Goal: Task Accomplishment & Management: Use online tool/utility

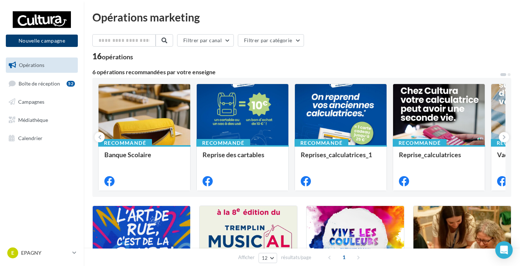
click at [44, 43] on button "Nouvelle campagne" at bounding box center [42, 41] width 72 height 12
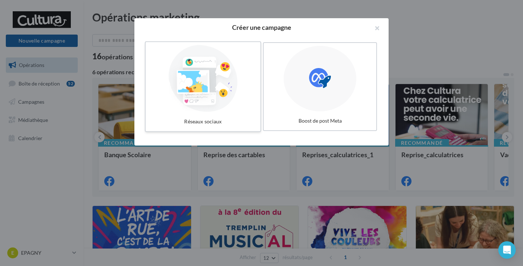
click at [239, 81] on div at bounding box center [203, 78] width 109 height 67
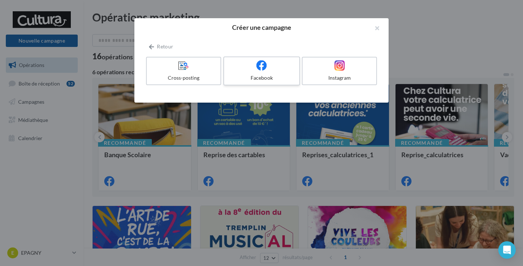
click at [244, 73] on label "Facebook" at bounding box center [262, 70] width 77 height 29
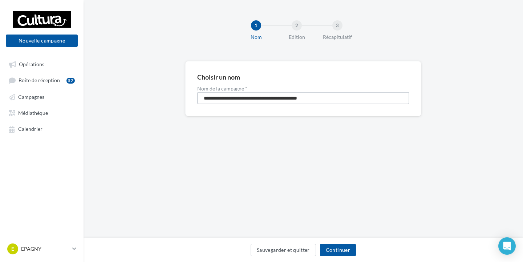
drag, startPoint x: 329, startPoint y: 99, endPoint x: 0, endPoint y: 94, distance: 329.3
click at [0, 94] on div "Nouvelle campagne Nouvelle campagne Opérations Boîte de réception 52 Campagnes …" at bounding box center [261, 131] width 523 height 262
type input "**********"
click at [330, 246] on button "Continuer" at bounding box center [338, 250] width 36 height 12
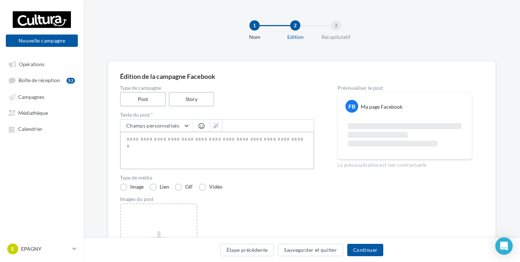
paste textarea "**********"
type textarea "**********"
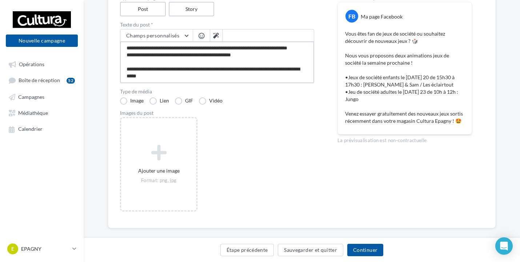
scroll to position [99, 0]
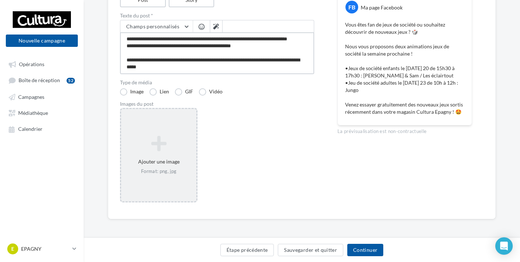
type textarea "**********"
click at [156, 139] on icon at bounding box center [158, 143] width 69 height 17
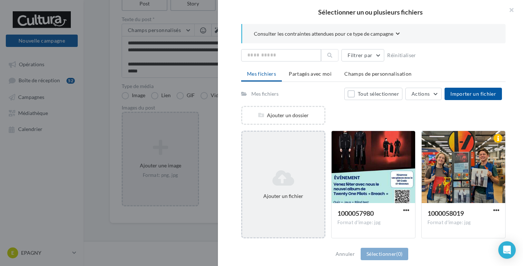
click at [289, 176] on icon at bounding box center [283, 177] width 76 height 17
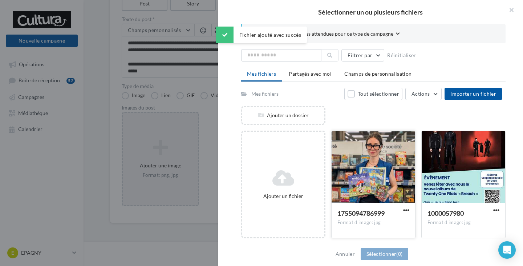
click at [357, 170] on div at bounding box center [374, 167] width 84 height 73
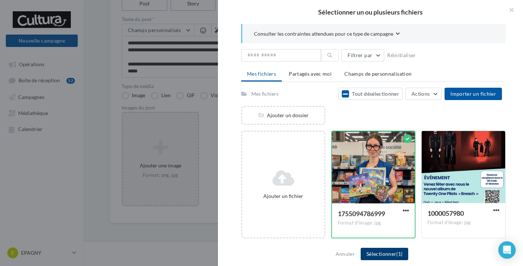
click at [382, 254] on button "Sélectionner (1)" at bounding box center [385, 254] width 48 height 12
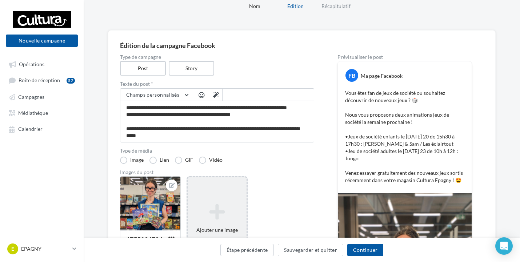
scroll to position [23, 0]
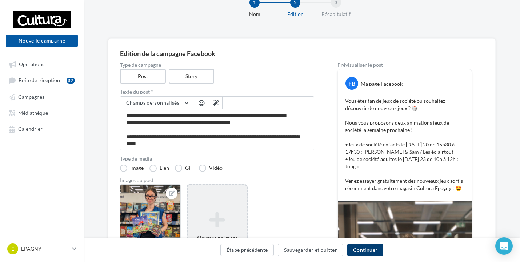
click at [366, 249] on button "Continuer" at bounding box center [365, 250] width 36 height 12
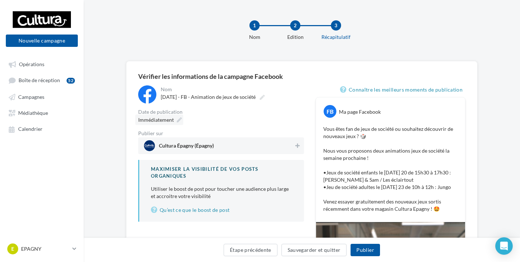
click at [182, 119] on div "Immédiatement" at bounding box center [159, 119] width 48 height 11
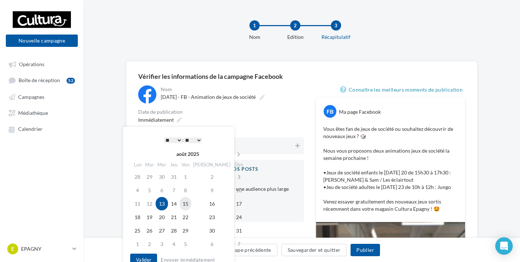
click at [191, 202] on td "15" at bounding box center [186, 203] width 12 height 13
click at [179, 140] on select "* * * * * * * * * * ** ** ** ** ** ** ** ** ** ** ** ** ** **" at bounding box center [173, 140] width 18 height 6
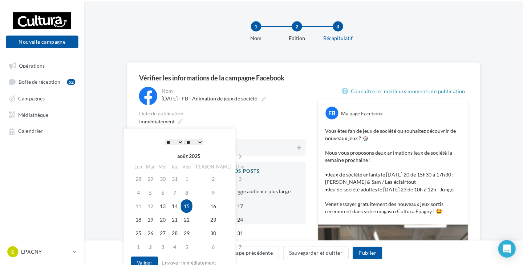
scroll to position [36, 0]
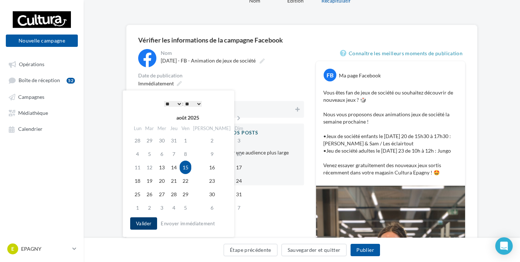
click at [141, 222] on button "Valider" at bounding box center [143, 223] width 27 height 12
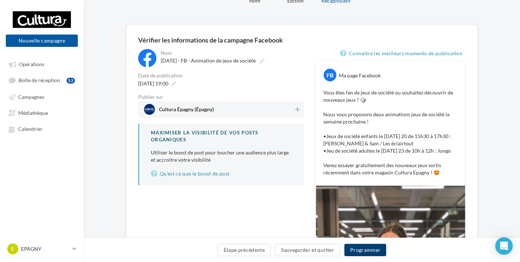
click at [370, 250] on button "Programmer" at bounding box center [365, 250] width 42 height 12
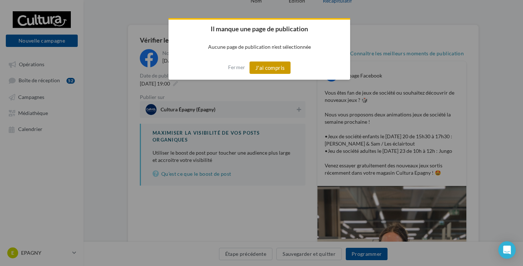
click at [273, 73] on button "J'ai compris" at bounding box center [270, 67] width 41 height 12
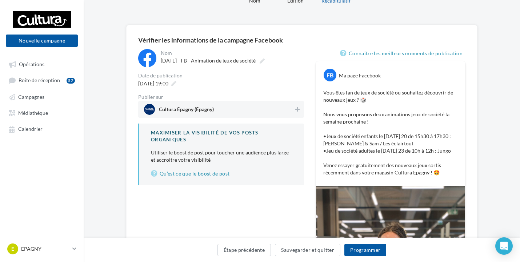
click at [187, 110] on span "Cultura Épagny (Épagny)" at bounding box center [186, 111] width 55 height 8
click at [367, 250] on button "Programmer" at bounding box center [365, 250] width 42 height 12
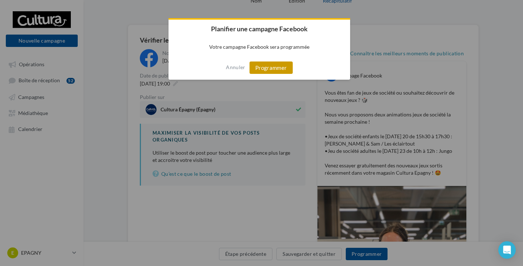
click at [272, 66] on button "Programmer" at bounding box center [271, 67] width 43 height 12
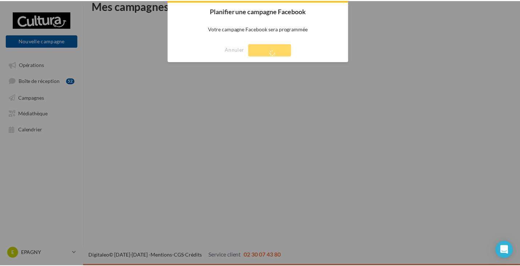
scroll to position [12, 0]
